Goal: Navigation & Orientation: Find specific page/section

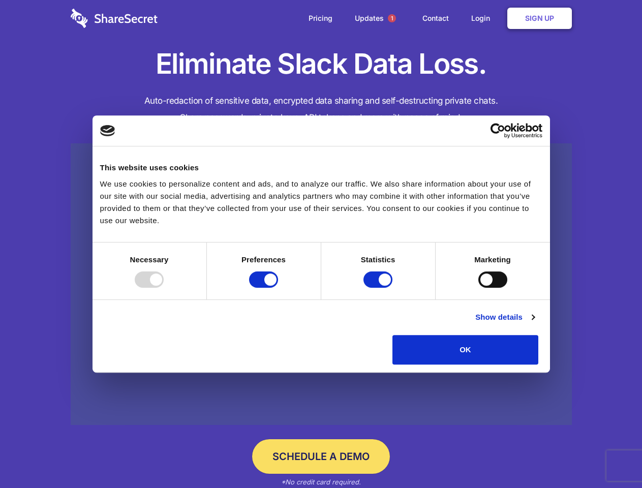
click at [164, 288] on div at bounding box center [149, 279] width 29 height 16
click at [278, 288] on input "Preferences" at bounding box center [263, 279] width 29 height 16
checkbox input "false"
click at [379, 288] on input "Statistics" at bounding box center [377, 279] width 29 height 16
checkbox input "false"
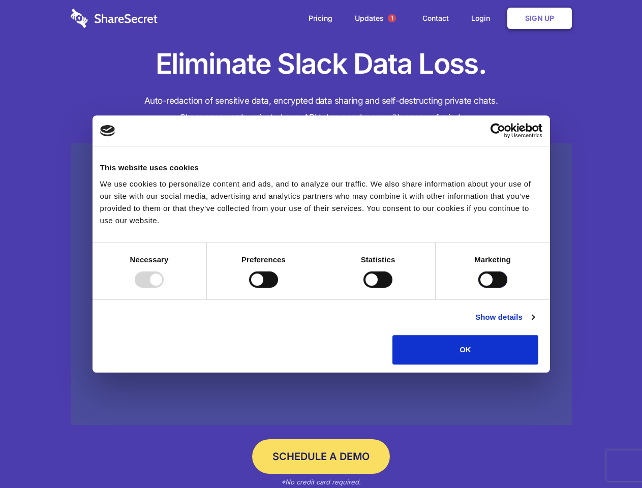
click at [478, 288] on input "Marketing" at bounding box center [492, 279] width 29 height 16
checkbox input "true"
click at [534, 323] on link "Show details" at bounding box center [504, 317] width 59 height 12
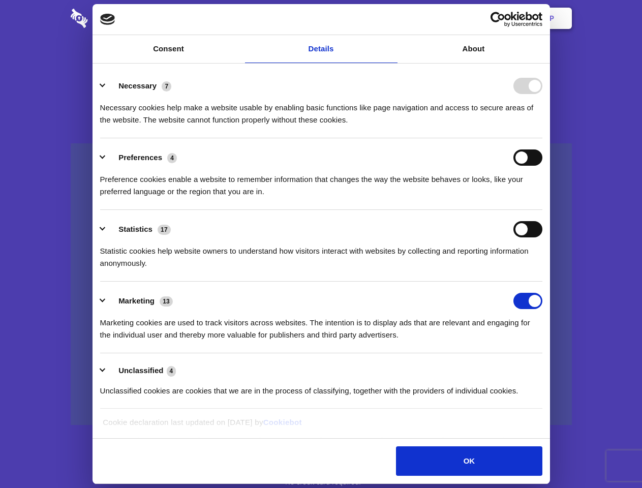
click at [562, 368] on body "Consent Details [#IABV2SETTINGS#] About This website uses cookies We use cookie…" at bounding box center [321, 244] width 642 height 488
click at [391, 18] on span "1" at bounding box center [392, 18] width 8 height 8
